Goal: Information Seeking & Learning: Learn about a topic

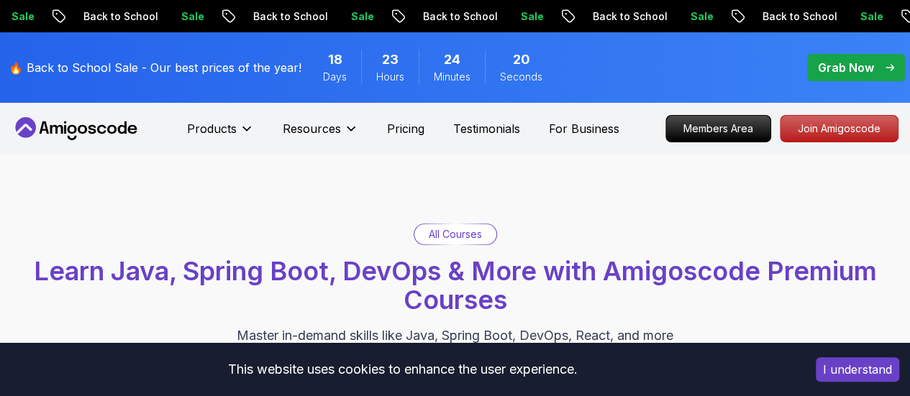
drag, startPoint x: 0, startPoint y: 0, endPoint x: 95, endPoint y: 129, distance: 159.9
click at [95, 129] on icon at bounding box center [76, 128] width 129 height 23
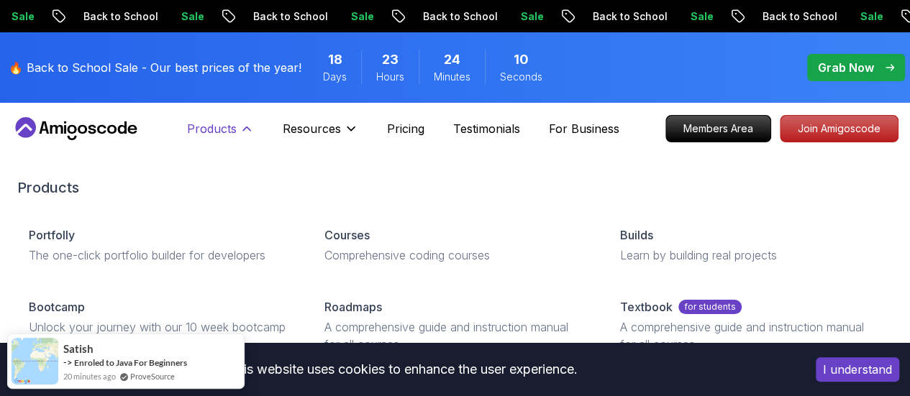
scroll to position [35, 0]
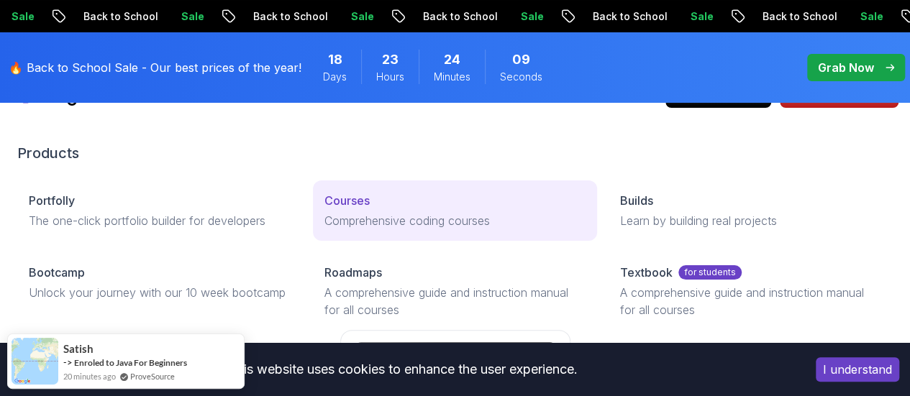
click at [313, 233] on link "Courses Comprehensive coding courses" at bounding box center [455, 210] width 284 height 60
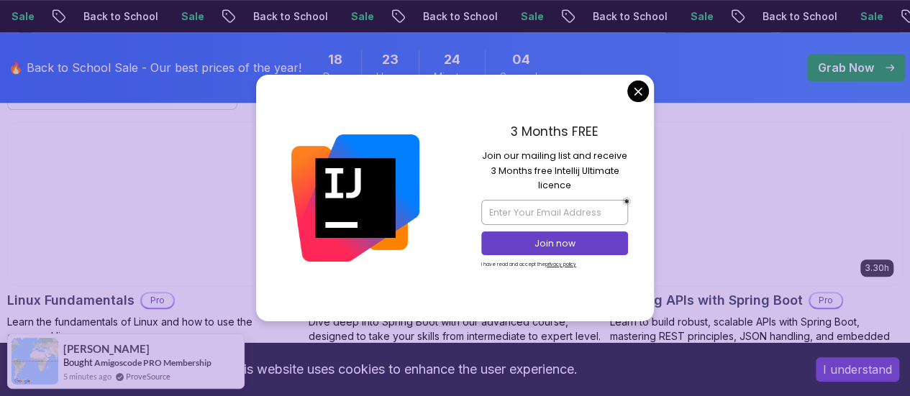
scroll to position [525, 0]
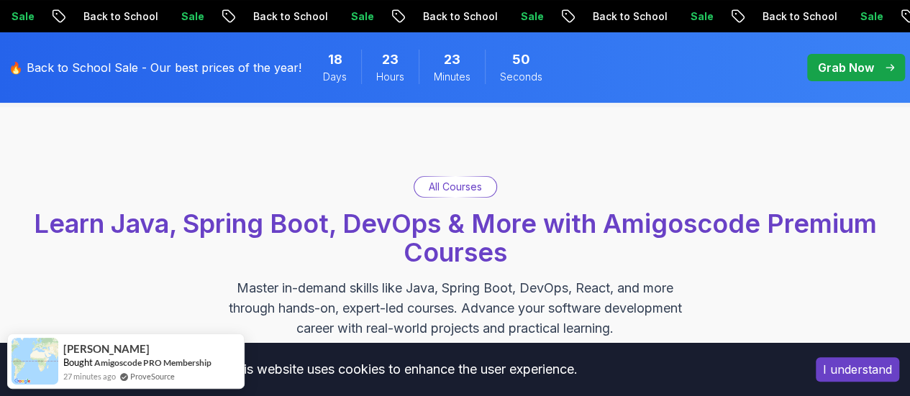
scroll to position [0, 0]
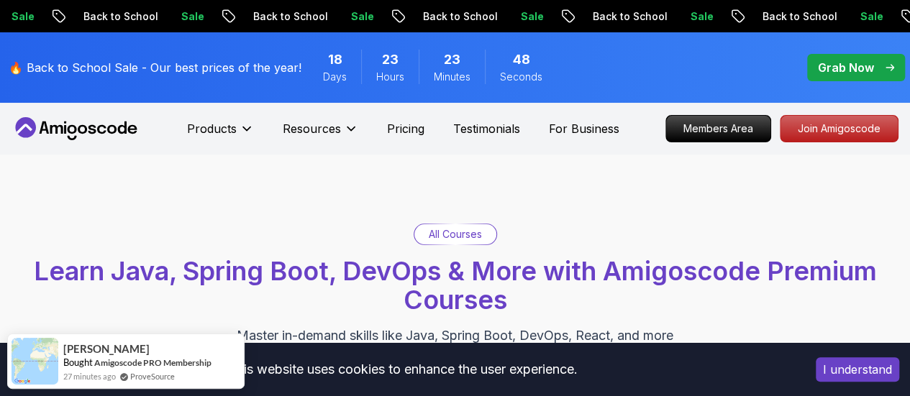
click at [201, 64] on p "🔥 Back to School Sale - Our best prices of the year!" at bounding box center [155, 67] width 293 height 17
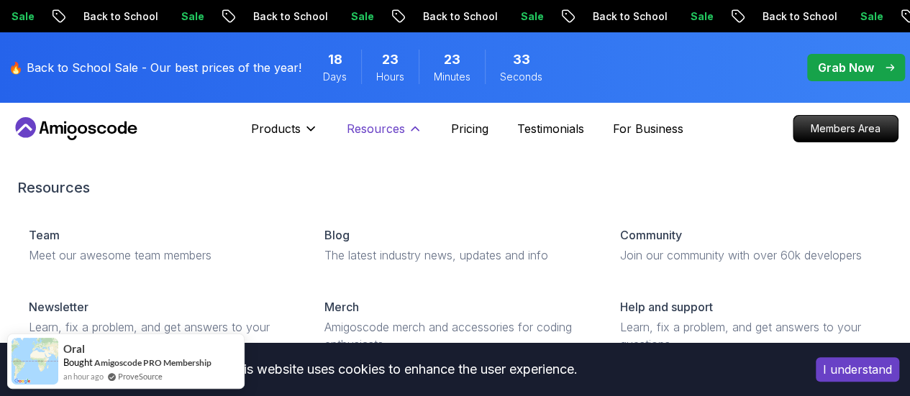
click at [374, 122] on p "Resources" at bounding box center [376, 128] width 58 height 17
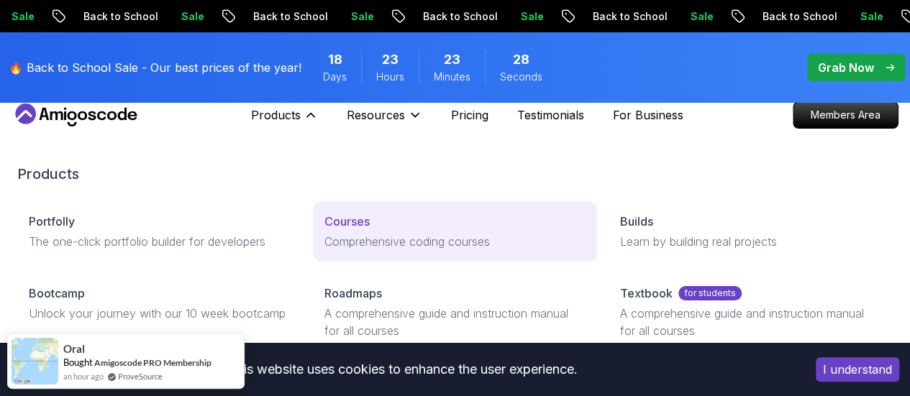
scroll to position [151, 0]
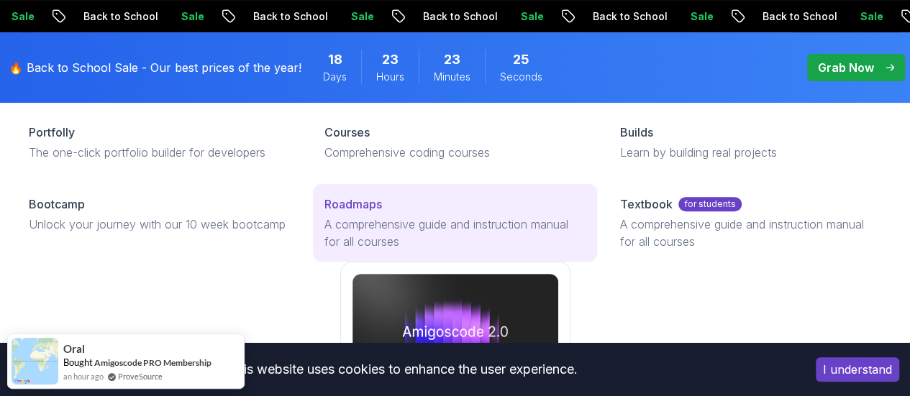
click at [324, 250] on p "A comprehensive guide and instruction manual for all courses" at bounding box center [454, 233] width 261 height 35
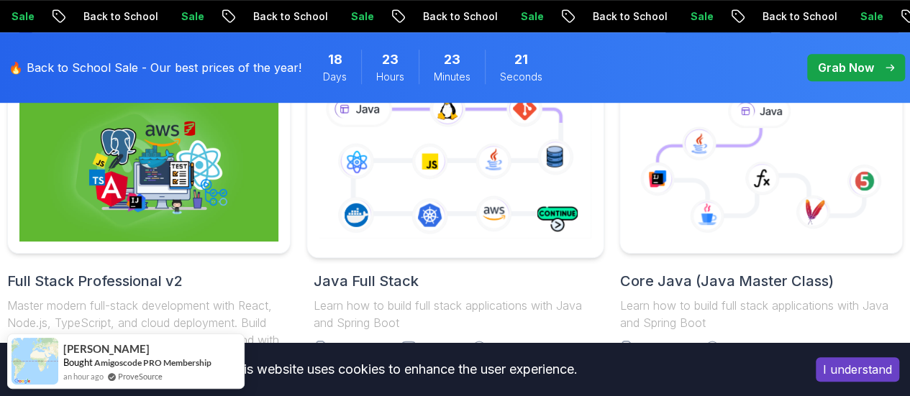
scroll to position [384, 0]
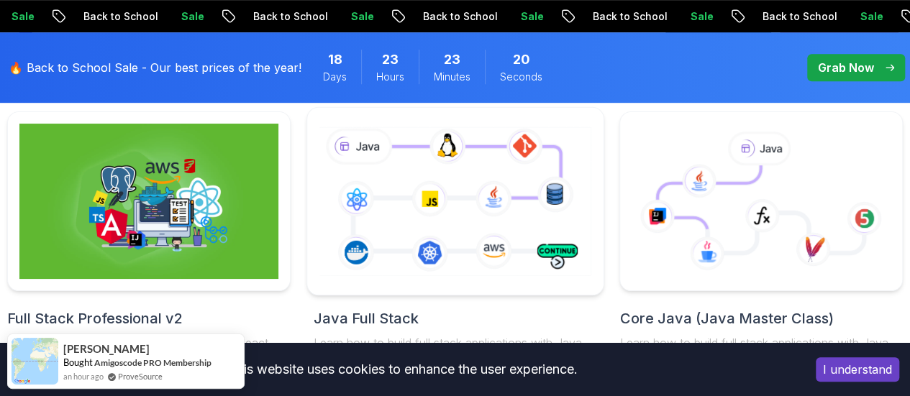
click at [473, 175] on icon at bounding box center [455, 201] width 278 height 155
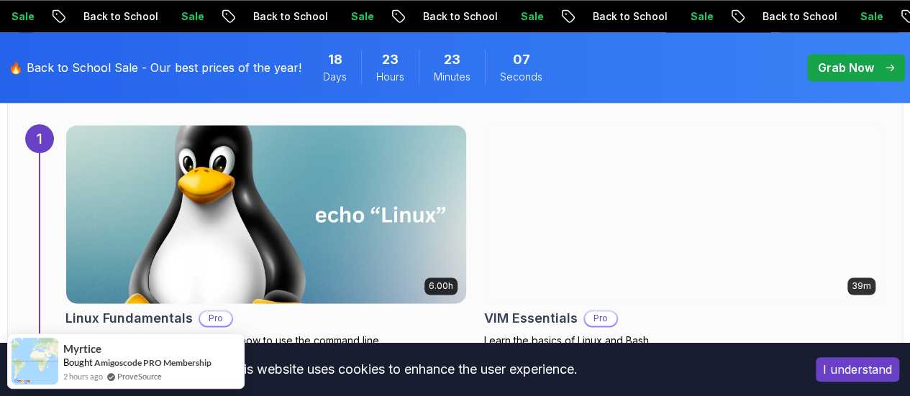
scroll to position [1092, 0]
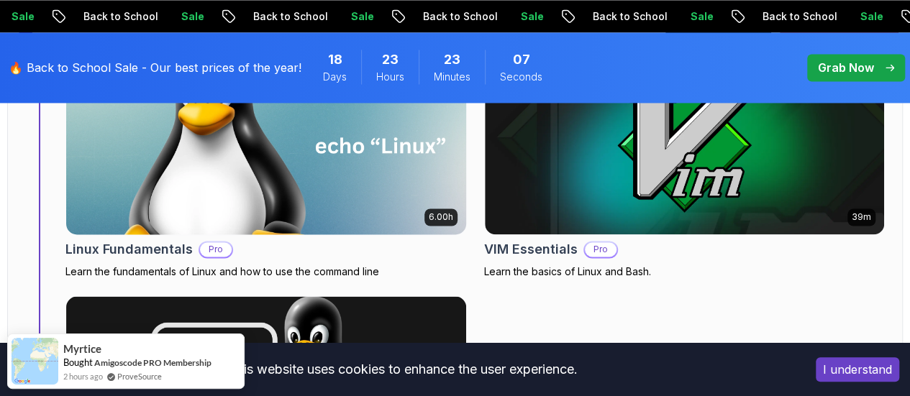
click at [234, 179] on img at bounding box center [265, 145] width 419 height 187
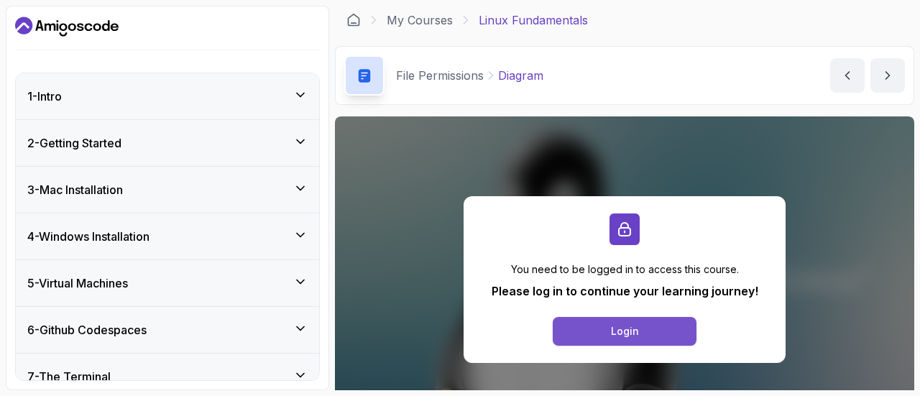
click at [612, 337] on div "Login" at bounding box center [625, 331] width 28 height 14
click at [414, 17] on link "My Courses" at bounding box center [420, 20] width 66 height 17
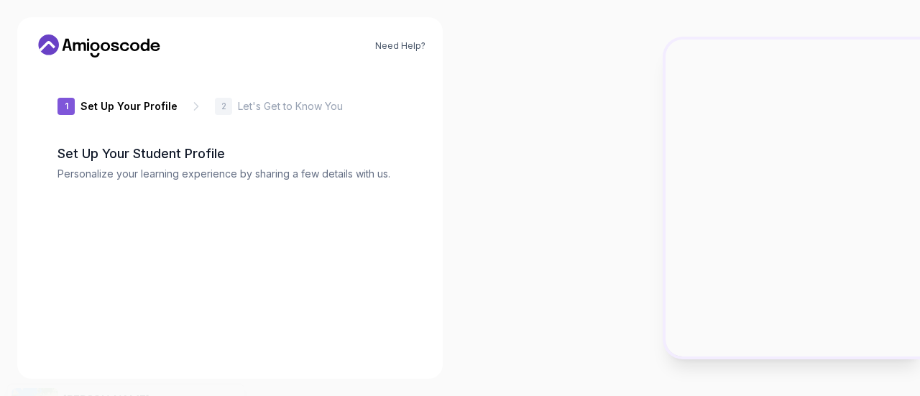
type input "swiftsparrow33e12"
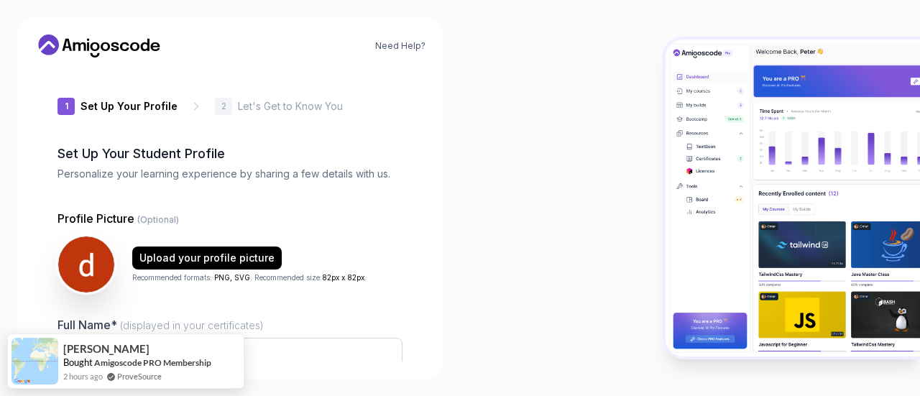
click at [122, 42] on icon at bounding box center [99, 46] width 129 height 23
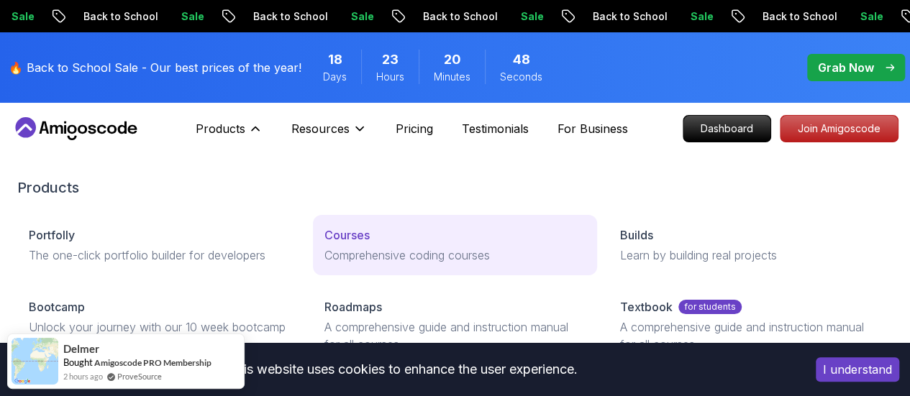
scroll to position [75, 0]
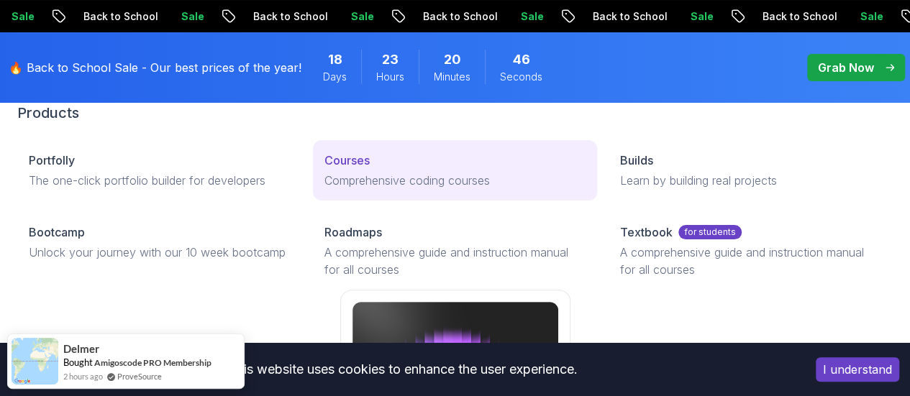
click at [313, 201] on link "Courses Comprehensive coding courses" at bounding box center [455, 170] width 284 height 60
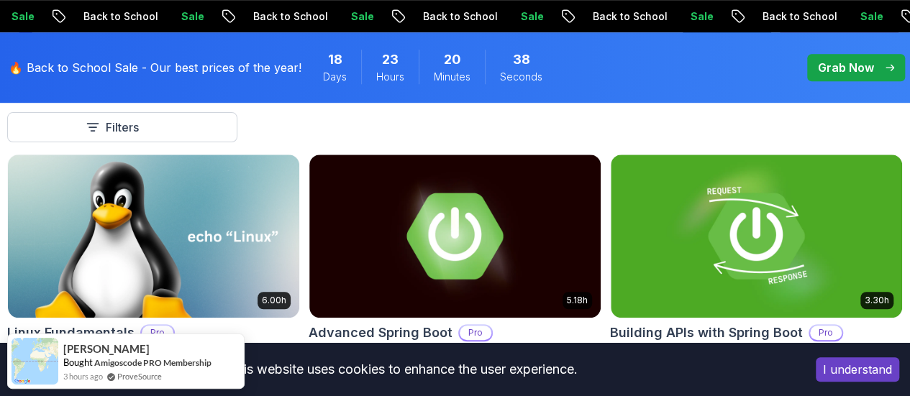
scroll to position [503, 0]
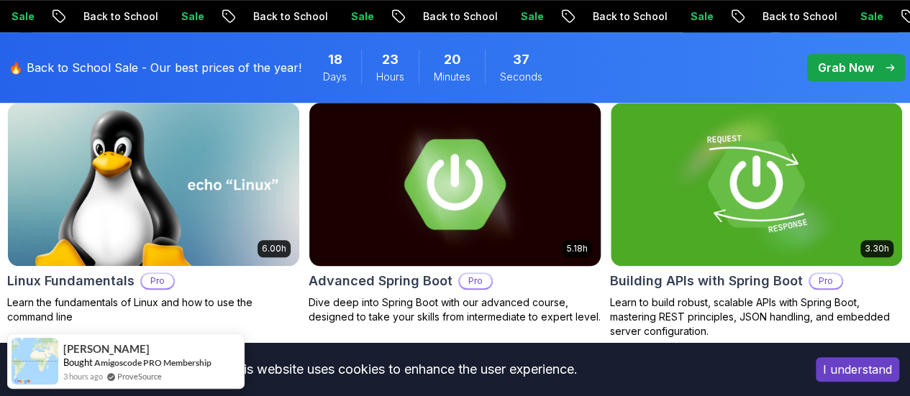
click at [584, 174] on img at bounding box center [455, 184] width 306 height 171
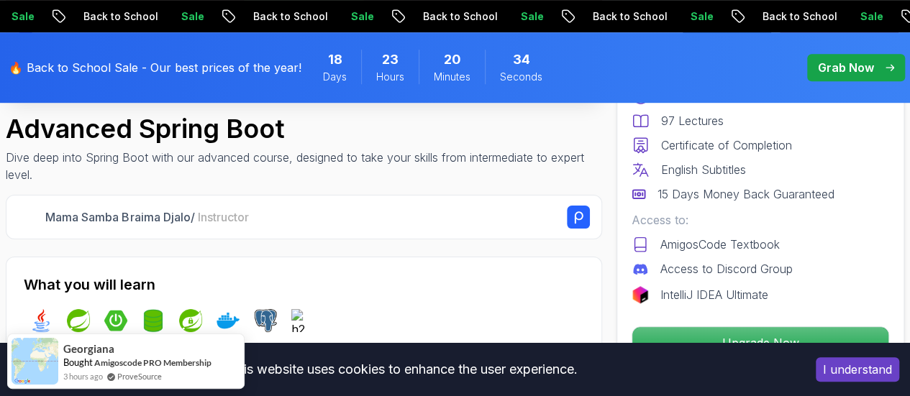
scroll to position [541, 0]
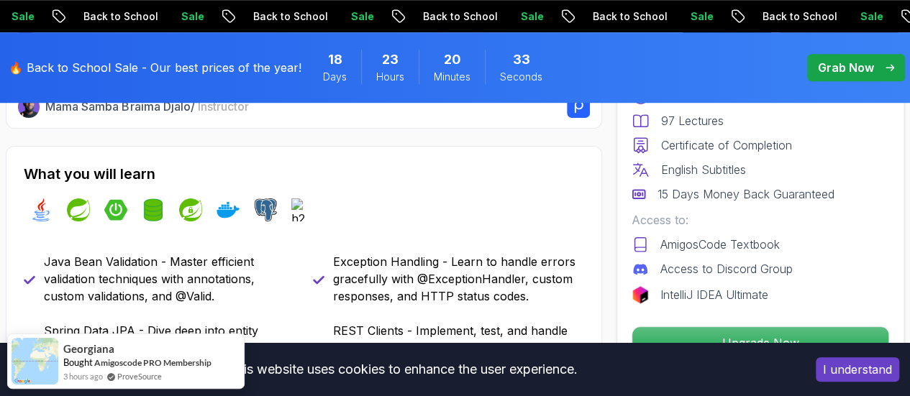
click at [864, 373] on button "I understand" at bounding box center [856, 369] width 83 height 24
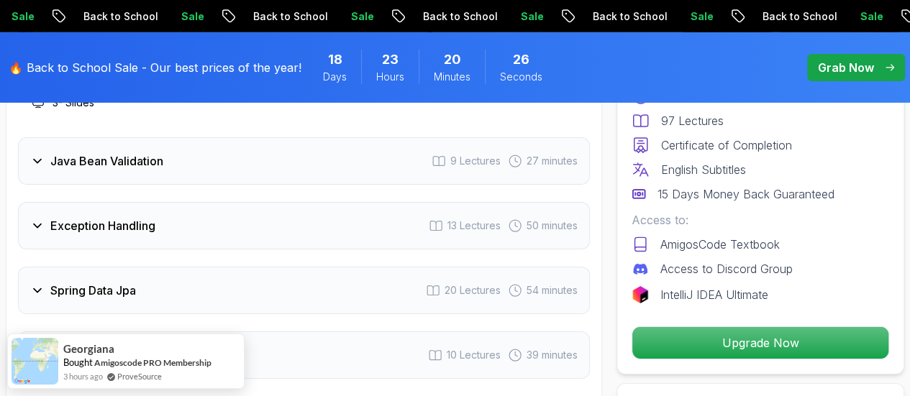
scroll to position [2472, 0]
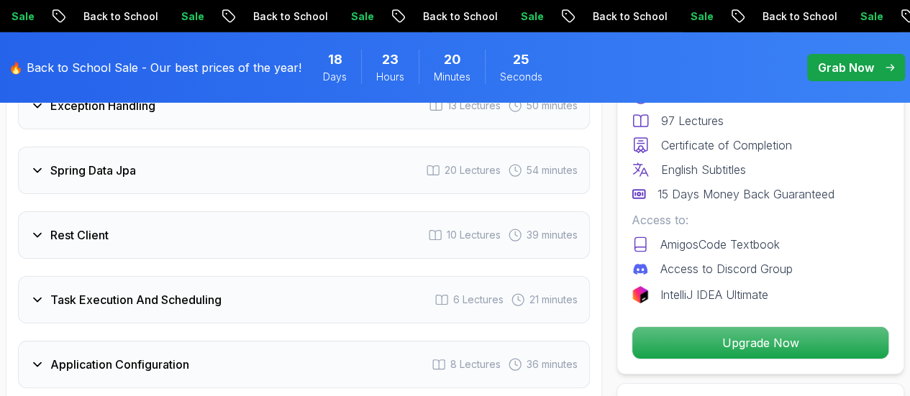
click at [179, 183] on div "Spring Data Jpa 20 Lectures 54 minutes" at bounding box center [304, 170] width 572 height 47
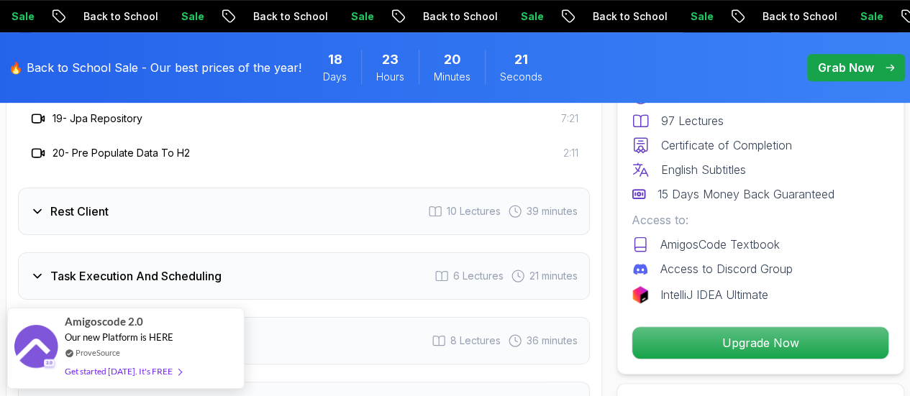
scroll to position [3150, 0]
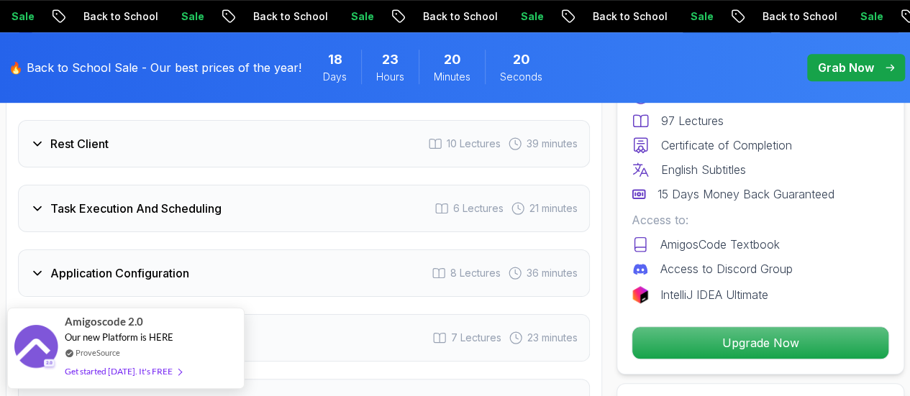
click at [191, 200] on h3 "Task Execution And Scheduling" at bounding box center [135, 208] width 171 height 17
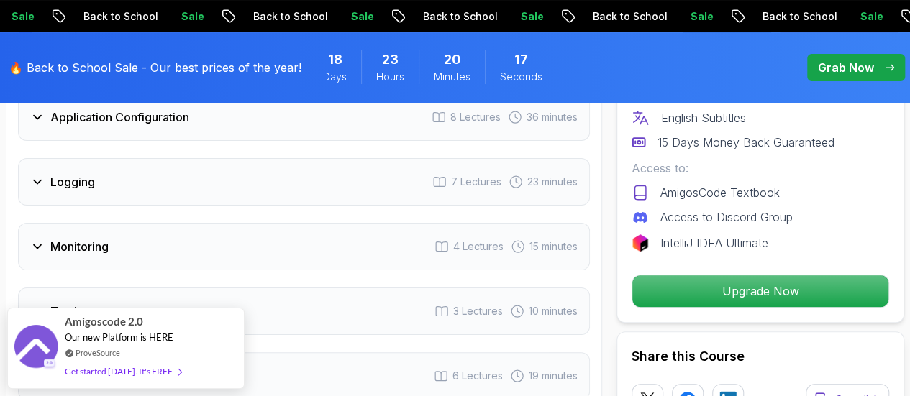
scroll to position [2681, 0]
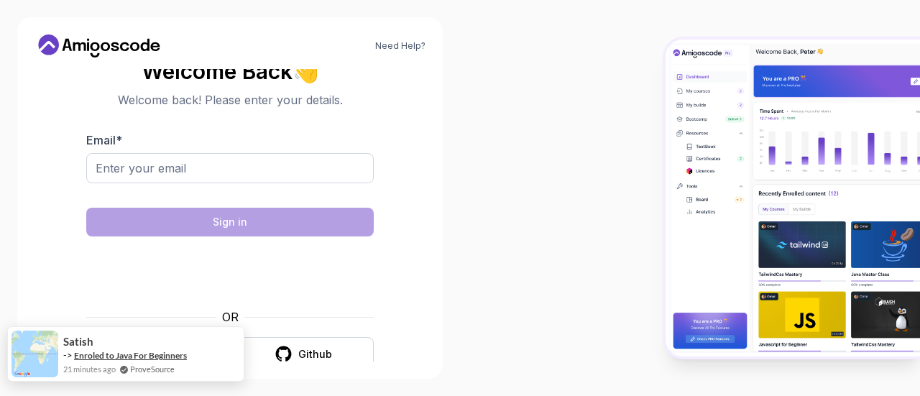
click at [184, 351] on div "satish -> Enroled to Java For Beginners 21 minutes ago ProveSource" at bounding box center [122, 354] width 129 height 42
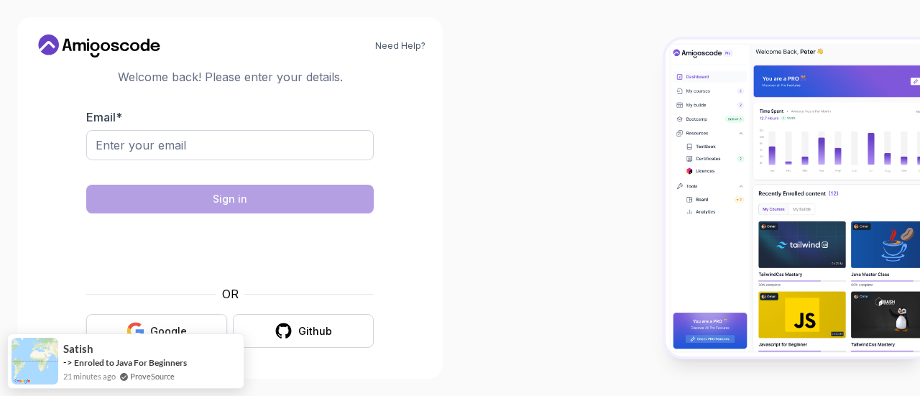
click at [154, 320] on button "Google" at bounding box center [156, 331] width 141 height 34
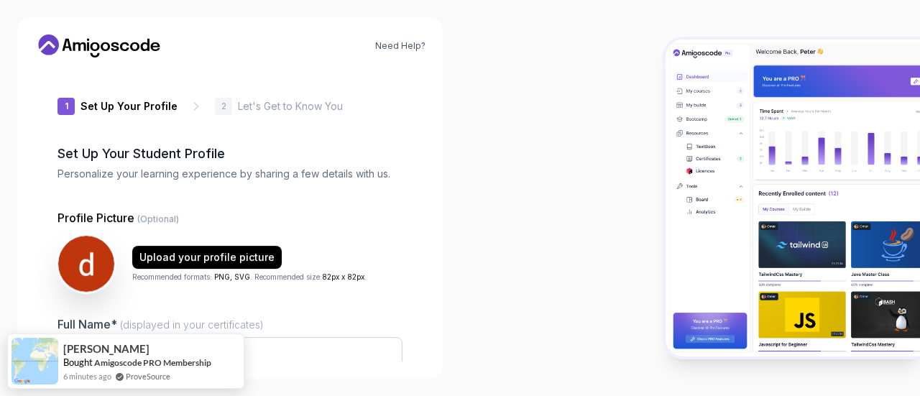
type input "royalhawka8994"
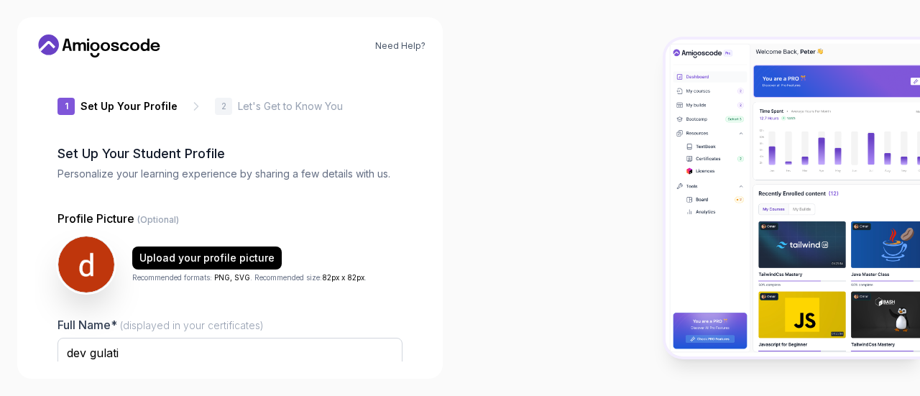
click at [140, 47] on icon at bounding box center [99, 46] width 129 height 23
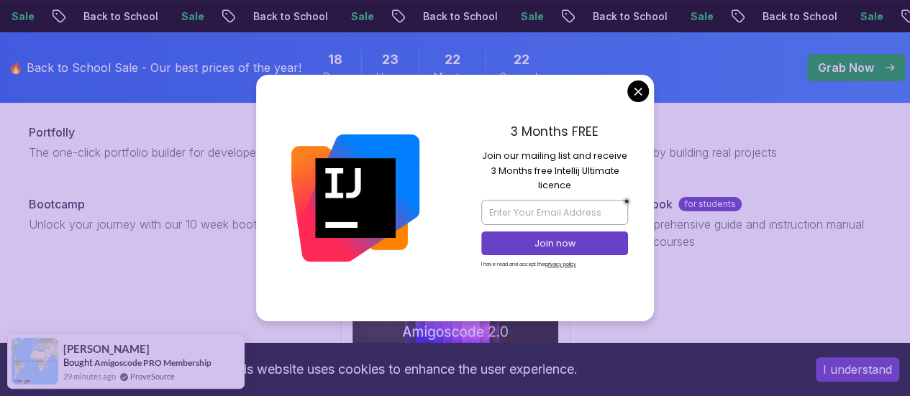
scroll to position [144, 0]
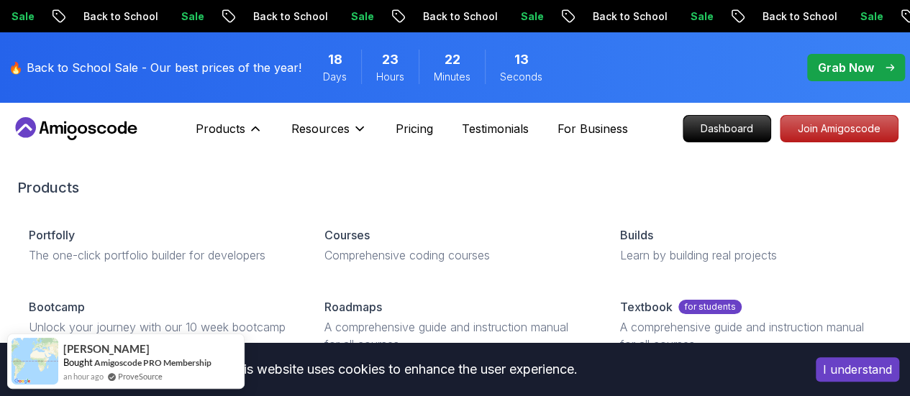
scroll to position [59, 0]
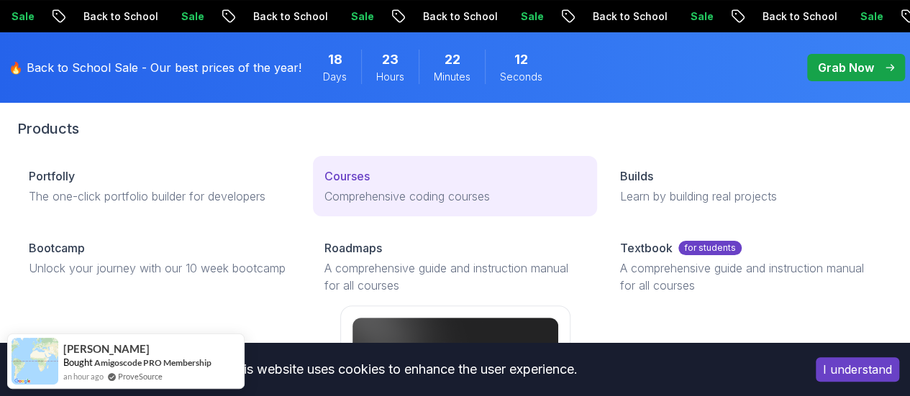
click at [324, 185] on p "Courses" at bounding box center [346, 176] width 45 height 17
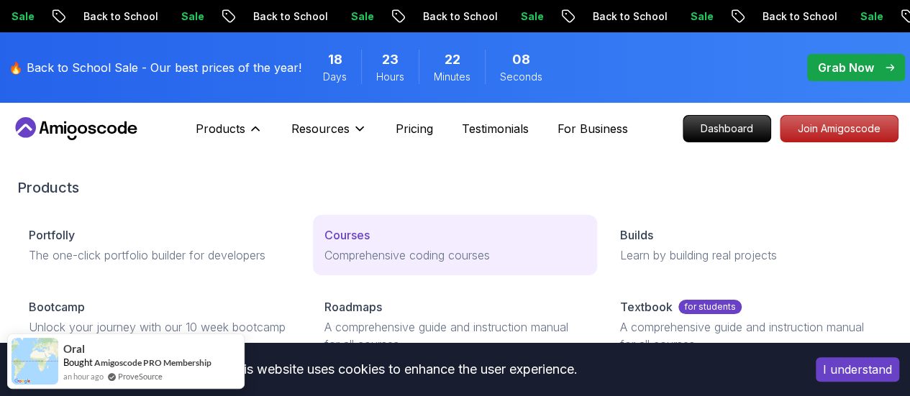
scroll to position [104, 0]
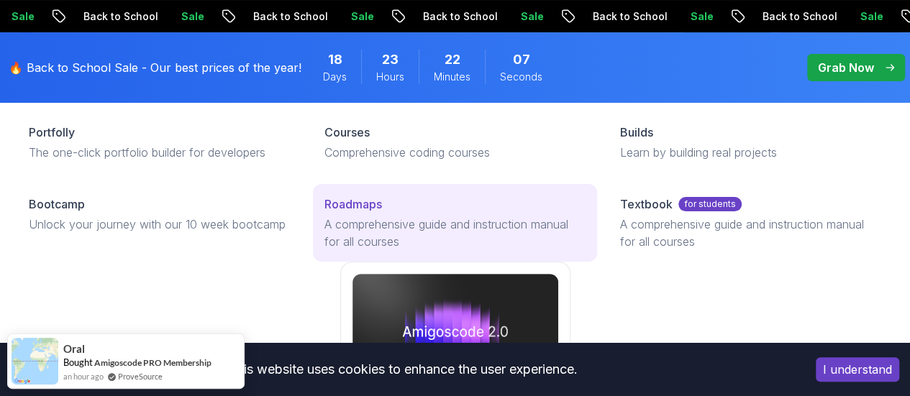
click at [324, 250] on p "A comprehensive guide and instruction manual for all courses" at bounding box center [454, 233] width 261 height 35
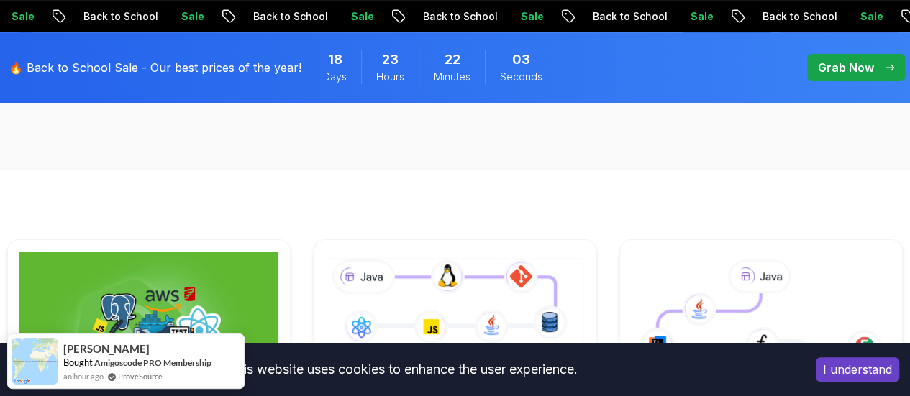
scroll to position [375, 0]
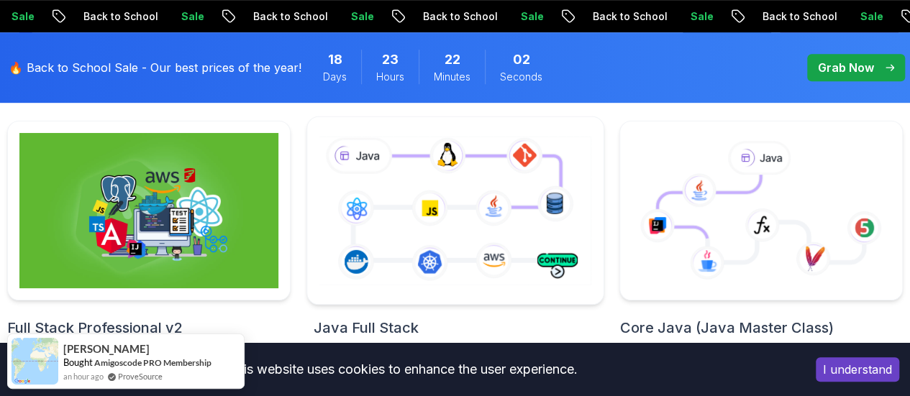
click at [401, 236] on icon at bounding box center [455, 211] width 278 height 155
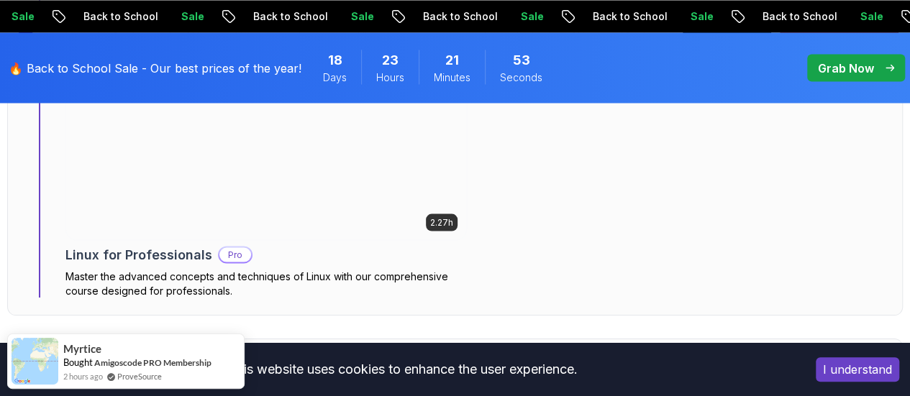
scroll to position [1118, 0]
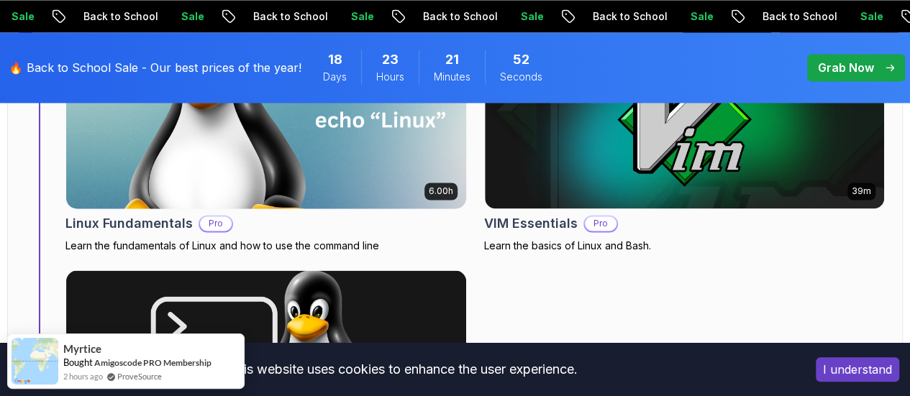
click at [331, 140] on img at bounding box center [265, 119] width 419 height 187
